Goal: Task Accomplishment & Management: Manage account settings

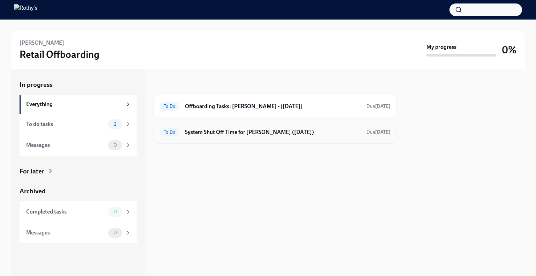
click at [305, 127] on div "To Do System Shut Off Time for [PERSON_NAME] ([DATE]) Due [DATE]" at bounding box center [275, 132] width 231 height 11
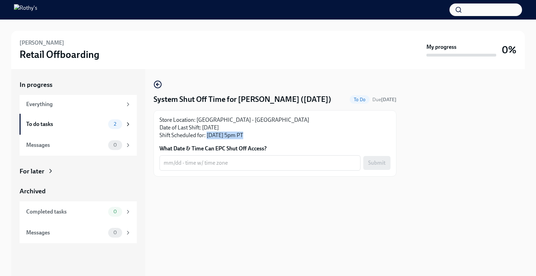
drag, startPoint x: 240, startPoint y: 134, endPoint x: 207, endPoint y: 135, distance: 33.2
click at [207, 135] on p "Store Location: [GEOGRAPHIC_DATA] - [GEOGRAPHIC_DATA] Store Date of Last Shift:…" at bounding box center [275, 127] width 231 height 23
copy p "[DATE] 5pm PT"
click at [217, 167] on div "x ​" at bounding box center [260, 162] width 201 height 15
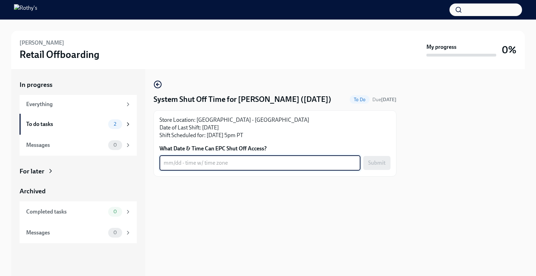
paste textarea "[DATE] 5pm PT"
type textarea "[DATE] 5pm PT"
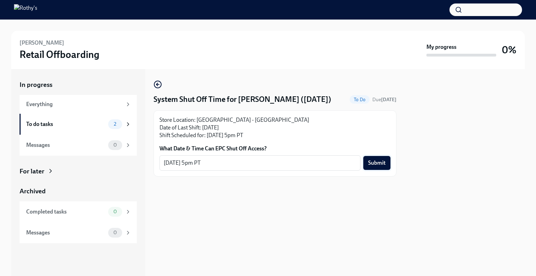
click at [387, 161] on button "Submit" at bounding box center [377, 163] width 27 height 14
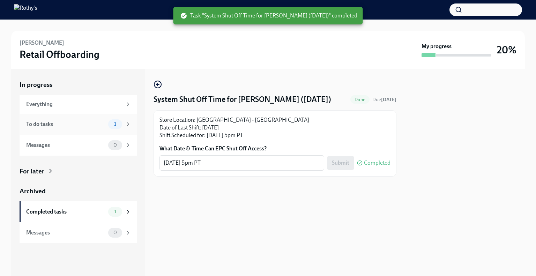
click at [88, 127] on div "To do tasks" at bounding box center [65, 124] width 79 height 8
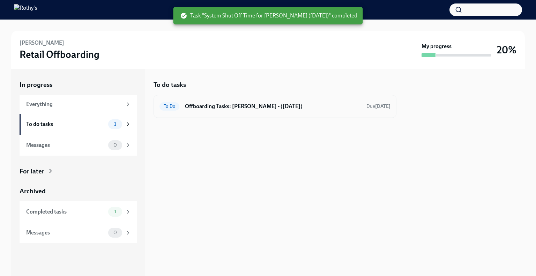
click at [247, 109] on h6 "Offboarding Tasks: [PERSON_NAME] - ([DATE])" at bounding box center [273, 107] width 176 height 8
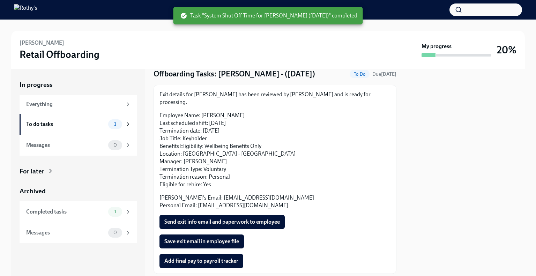
scroll to position [35, 0]
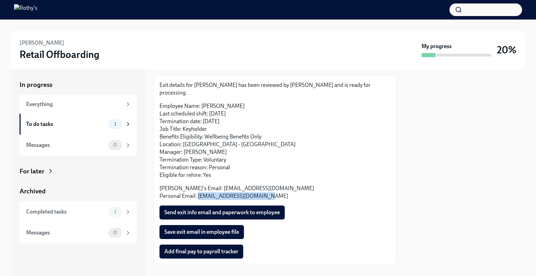
drag, startPoint x: 270, startPoint y: 191, endPoint x: 197, endPoint y: 190, distance: 72.6
click at [197, 190] on p "[PERSON_NAME]'s Email: [EMAIL_ADDRESS][DOMAIN_NAME] Personal Email: [EMAIL_ADDR…" at bounding box center [275, 192] width 231 height 15
copy p "[EMAIL_ADDRESS][DOMAIN_NAME]"
click at [204, 248] on span "Add final pay to payroll tracker" at bounding box center [201, 251] width 74 height 7
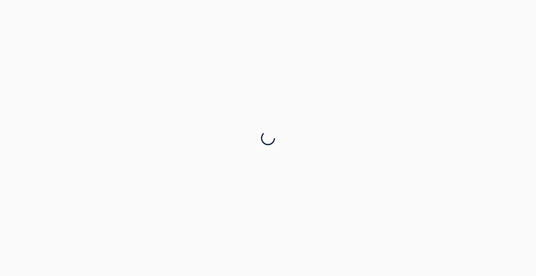
click at [233, 97] on div at bounding box center [268, 138] width 536 height 276
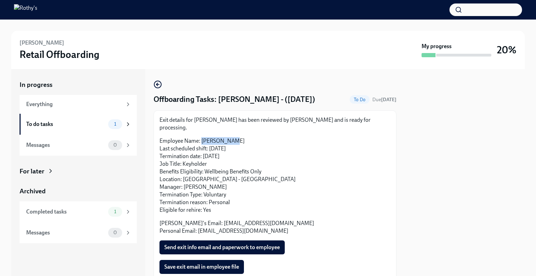
drag, startPoint x: 235, startPoint y: 132, endPoint x: 203, endPoint y: 129, distance: 32.3
click at [203, 129] on div "Exit details for [PERSON_NAME] has been reviewed by [PERSON_NAME] and is ready …" at bounding box center [275, 175] width 231 height 119
copy p "[PERSON_NAME]"
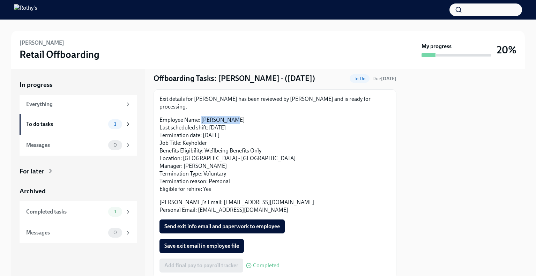
scroll to position [38, 0]
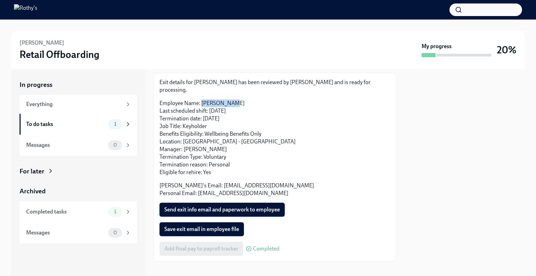
click at [189, 206] on span "Send exit info email and paperwork to employee" at bounding box center [222, 209] width 116 height 7
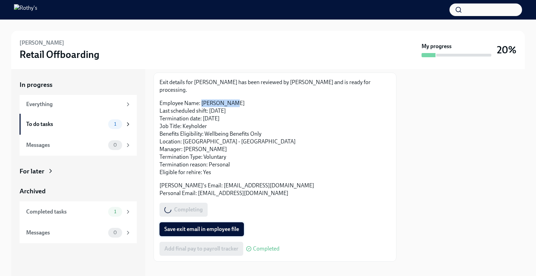
click at [190, 226] on span "Save exit email in employee file" at bounding box center [201, 229] width 75 height 7
